Goal: Find specific page/section: Find specific page/section

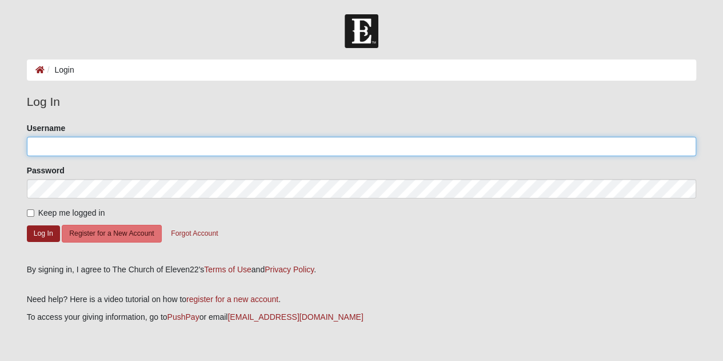
click at [66, 149] on input "Username" at bounding box center [362, 146] width 670 height 19
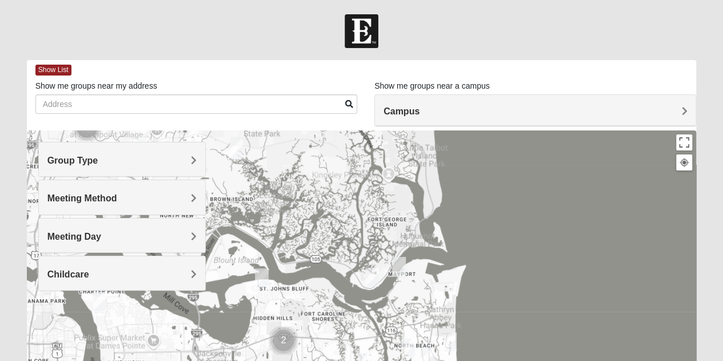
drag, startPoint x: 308, startPoint y: 236, endPoint x: 329, endPoint y: 356, distance: 122.6
click at [329, 356] on div at bounding box center [362, 358] width 670 height 457
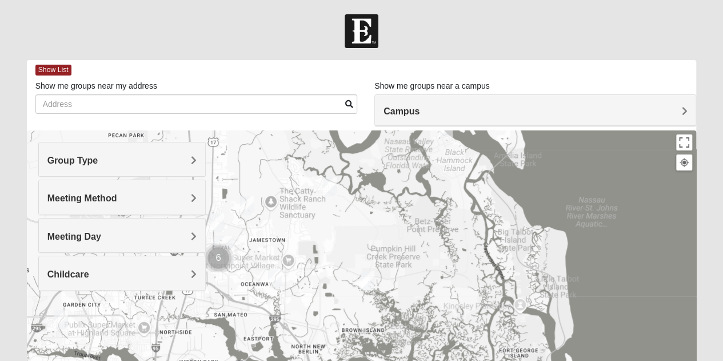
drag, startPoint x: 332, startPoint y: 252, endPoint x: 471, endPoint y: 388, distance: 194.5
click at [471, 360] on html "Log In Find A Group Error Show List Loading Groups" at bounding box center [361, 314] width 723 height 629
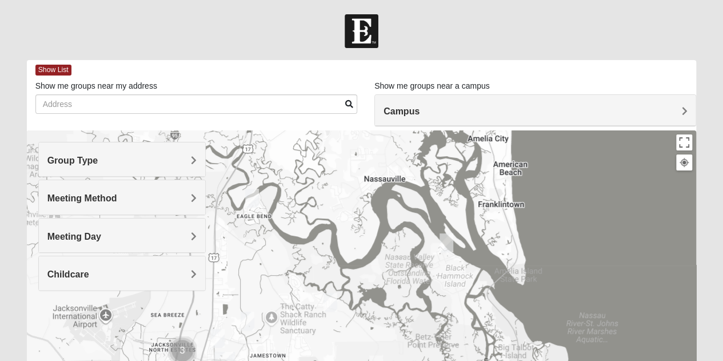
drag, startPoint x: 416, startPoint y: 202, endPoint x: 417, endPoint y: 320, distance: 118.4
click at [417, 320] on div at bounding box center [362, 358] width 670 height 457
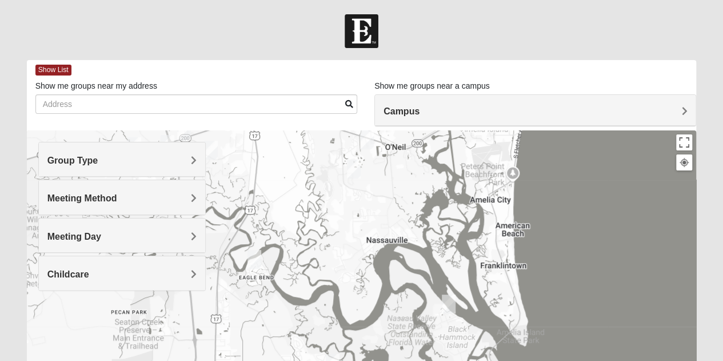
drag, startPoint x: 384, startPoint y: 214, endPoint x: 386, endPoint y: 278, distance: 64.1
click at [386, 278] on div at bounding box center [362, 358] width 670 height 457
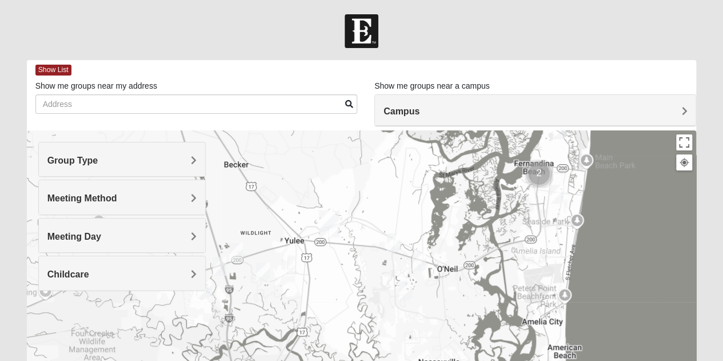
drag, startPoint x: 397, startPoint y: 166, endPoint x: 449, endPoint y: 290, distance: 134.8
click at [449, 290] on div at bounding box center [362, 358] width 670 height 457
click at [416, 260] on img "Mixed Speed 32034" at bounding box center [419, 262] width 23 height 28
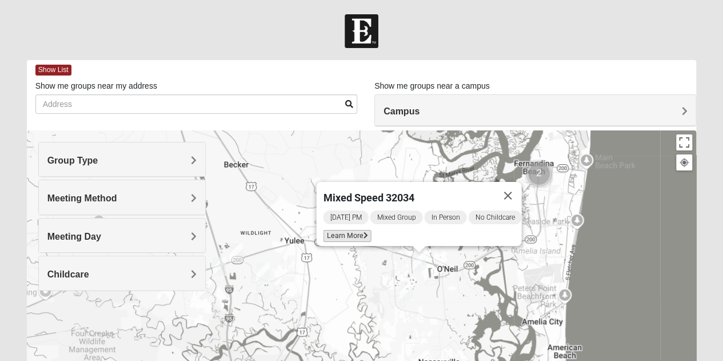
click at [338, 230] on span "Learn More" at bounding box center [347, 236] width 48 height 12
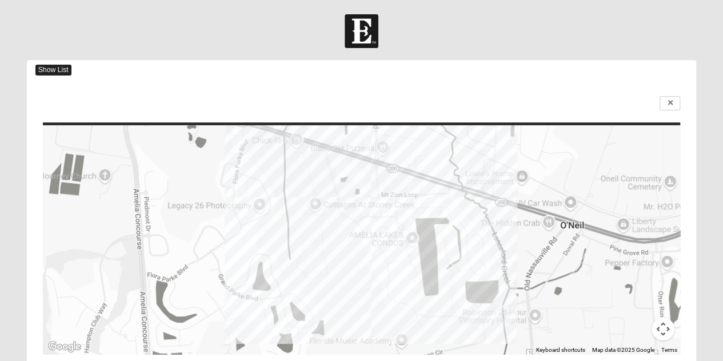
click at [48, 66] on span "Show List" at bounding box center [53, 70] width 36 height 11
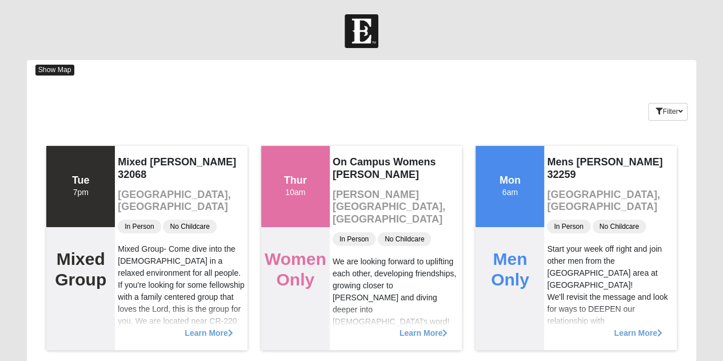
click at [53, 68] on span "Show Map" at bounding box center [54, 70] width 39 height 11
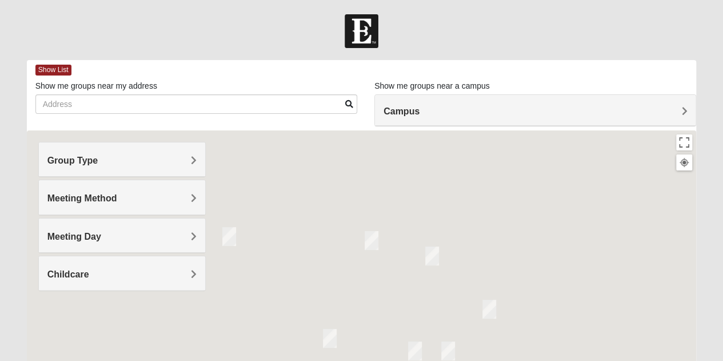
click at [98, 161] on span "Group Type" at bounding box center [72, 161] width 51 height 10
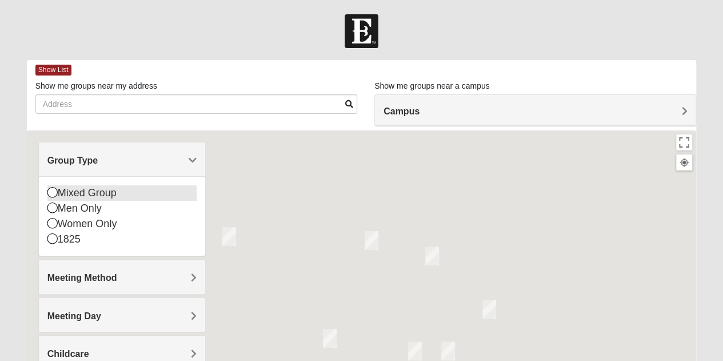
click at [50, 191] on icon at bounding box center [52, 192] width 10 height 10
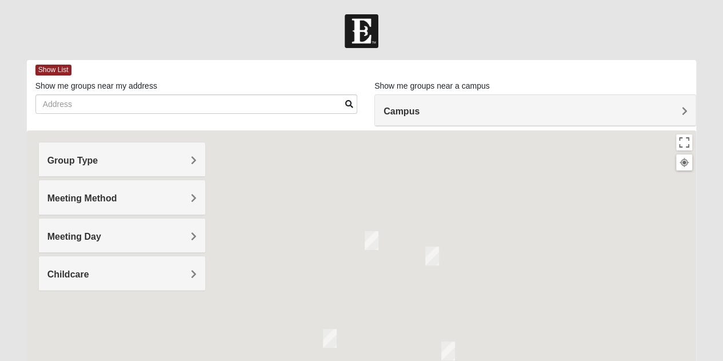
click at [117, 198] on span "Meeting Method" at bounding box center [82, 198] width 70 height 10
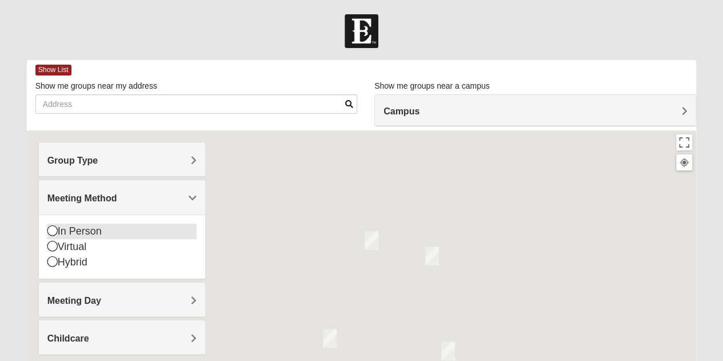
click at [51, 231] on icon at bounding box center [52, 230] width 10 height 10
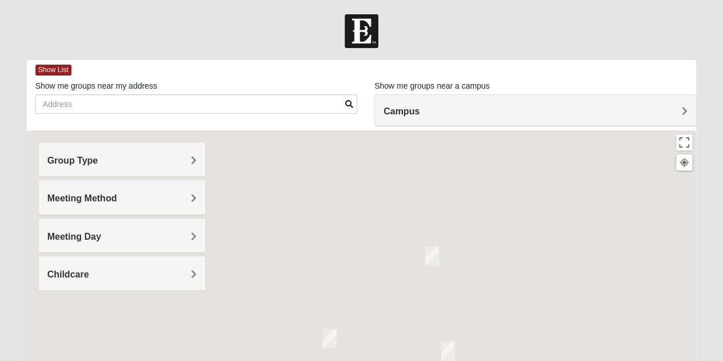
click at [101, 234] on span "Meeting Day" at bounding box center [74, 237] width 54 height 10
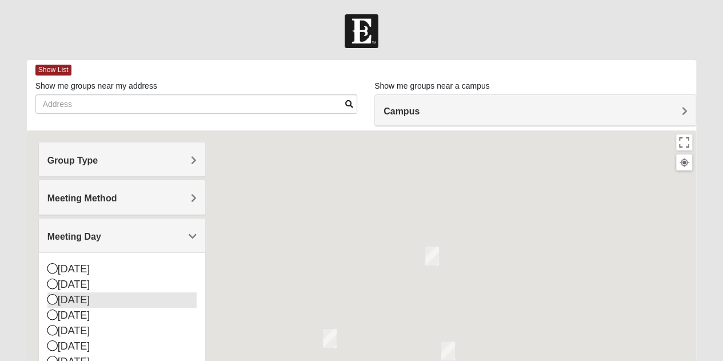
click at [51, 296] on icon at bounding box center [52, 299] width 10 height 10
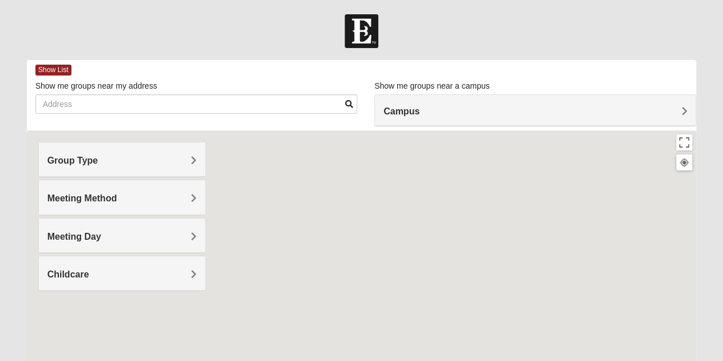
click at [101, 235] on span "Meeting Day" at bounding box center [74, 237] width 54 height 10
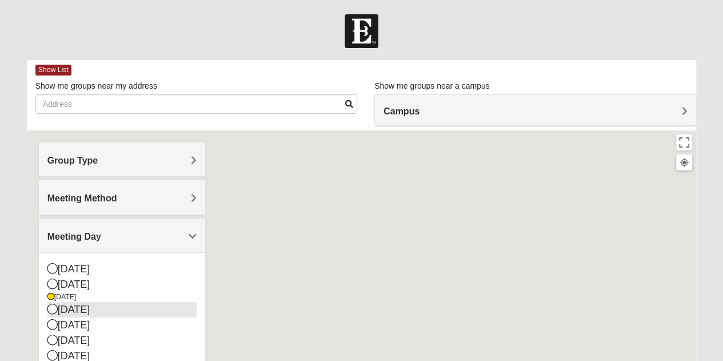
click at [55, 310] on icon at bounding box center [52, 309] width 10 height 10
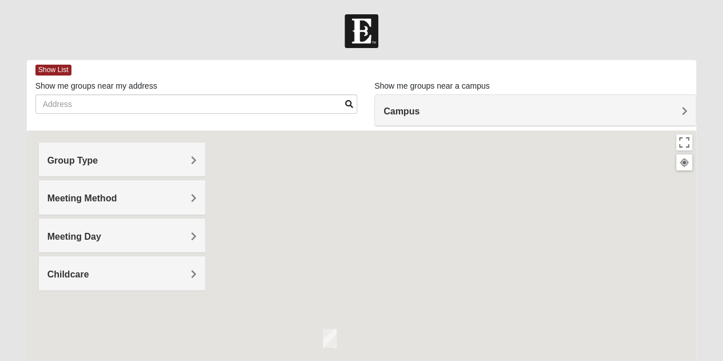
click at [101, 232] on span "Meeting Day" at bounding box center [74, 237] width 54 height 10
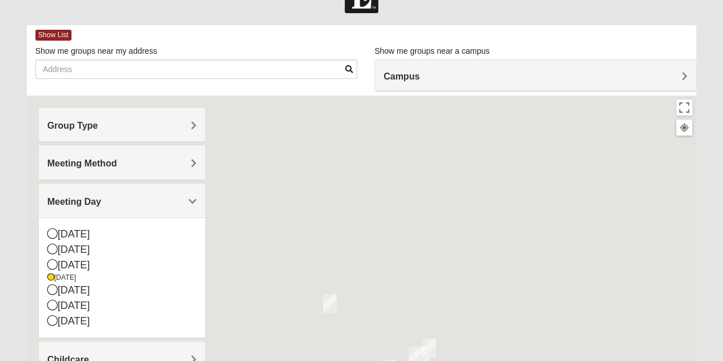
scroll to position [33, 0]
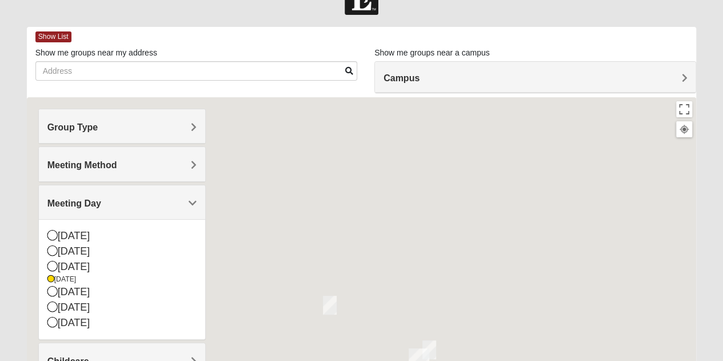
click at [686, 127] on div at bounding box center [684, 129] width 10 height 10
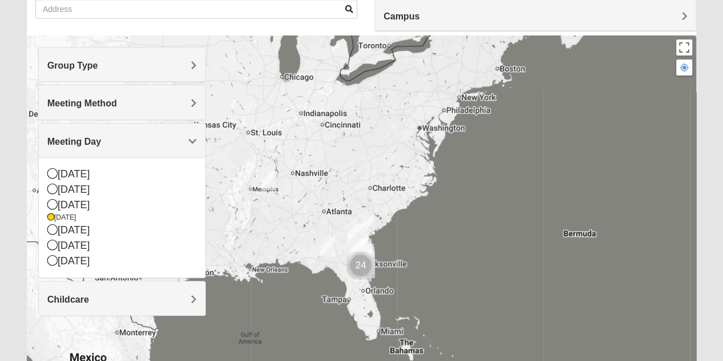
scroll to position [96, 0]
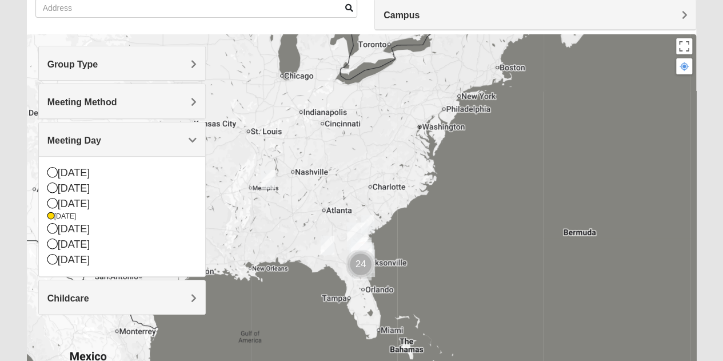
click at [384, 261] on div at bounding box center [362, 262] width 670 height 457
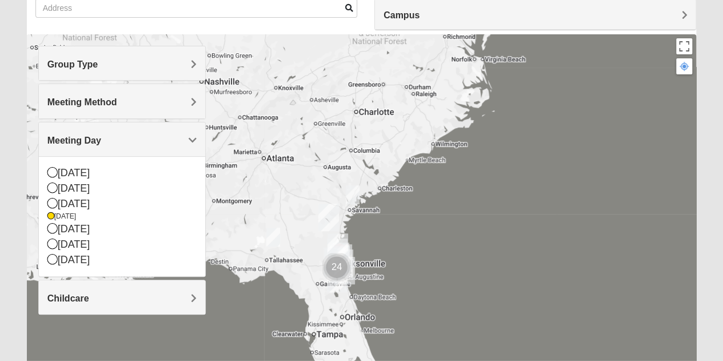
click at [384, 261] on div at bounding box center [362, 262] width 670 height 457
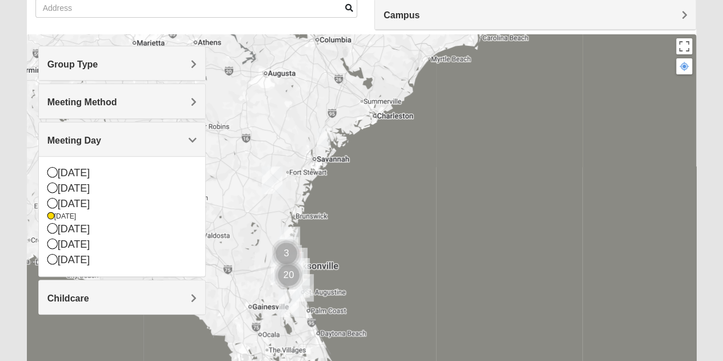
click at [376, 209] on div at bounding box center [362, 262] width 670 height 457
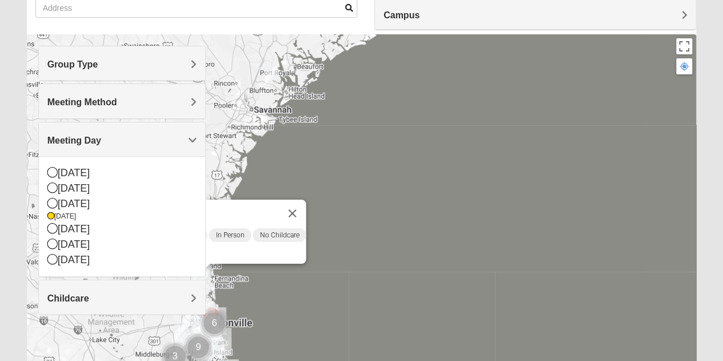
click at [376, 209] on div "Mixed Speed 32034 [DATE] PM Mixed Group In Person No Childcare Learn More" at bounding box center [362, 262] width 670 height 457
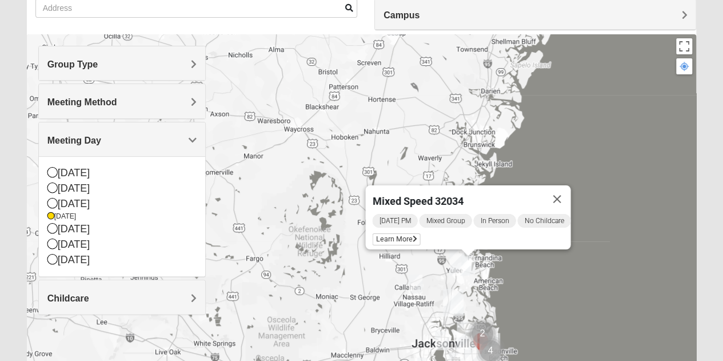
drag, startPoint x: 281, startPoint y: 232, endPoint x: 731, endPoint y: 137, distance: 459.8
click at [723, 137] on html "Log In Find A Group Error Show List Loading Groups" at bounding box center [361, 218] width 723 height 629
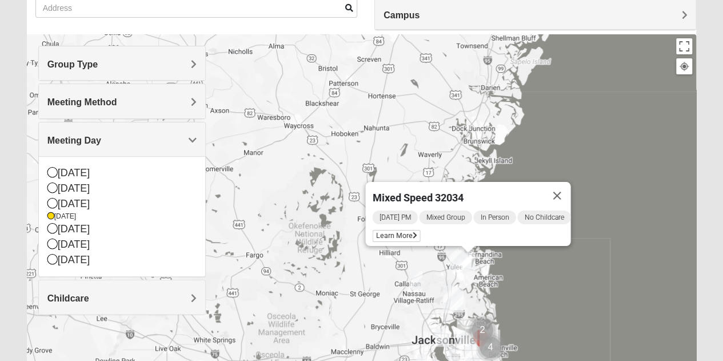
click at [664, 276] on div "Mixed Speed 32034 [DATE] PM Mixed Group In Person No Childcare Learn More" at bounding box center [362, 262] width 670 height 457
click at [572, 282] on div "Mixed Speed 32034 [DATE] PM Mixed Group In Person No Childcare Learn More" at bounding box center [362, 262] width 670 height 457
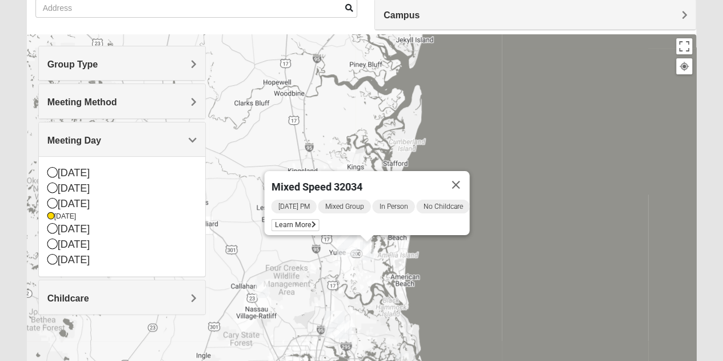
click at [572, 282] on div "Mixed Speed 32034 [DATE] PM Mixed Group In Person No Childcare Learn More" at bounding box center [362, 262] width 670 height 457
